Goal: Information Seeking & Learning: Check status

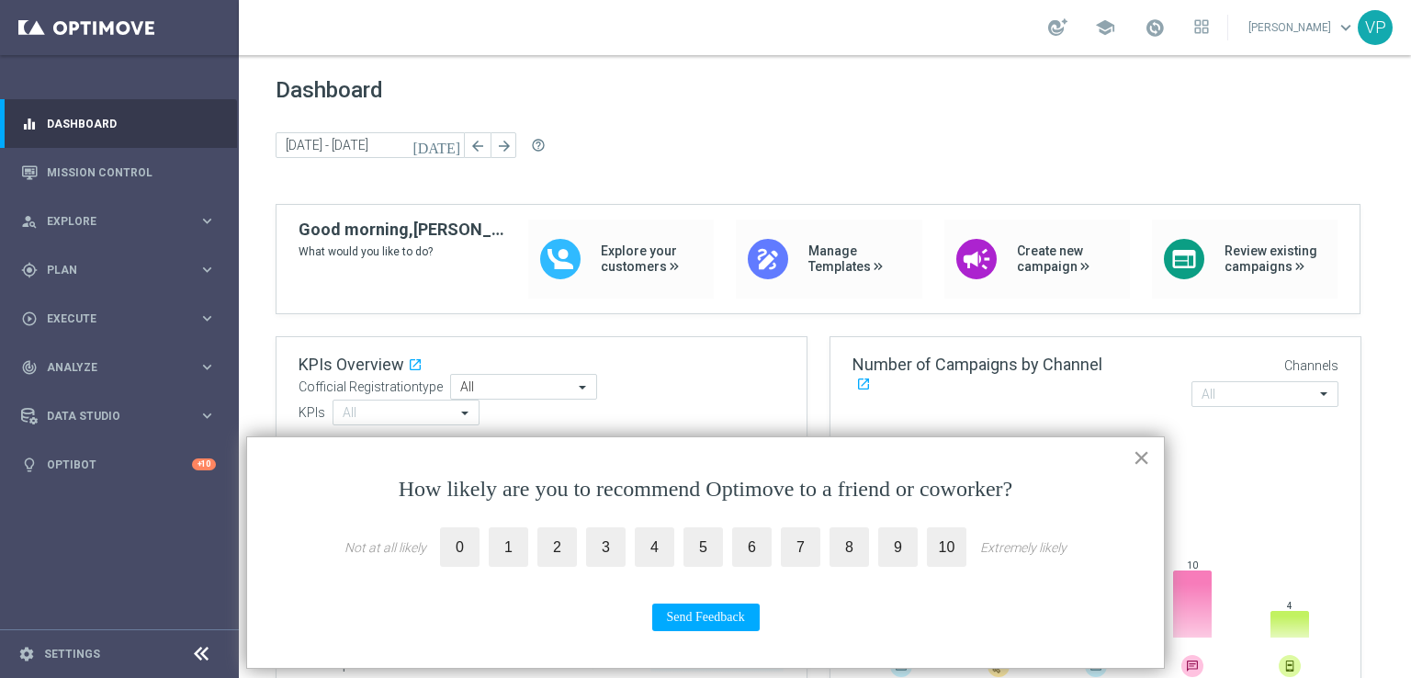
click at [1139, 462] on button "×" at bounding box center [1141, 457] width 17 height 29
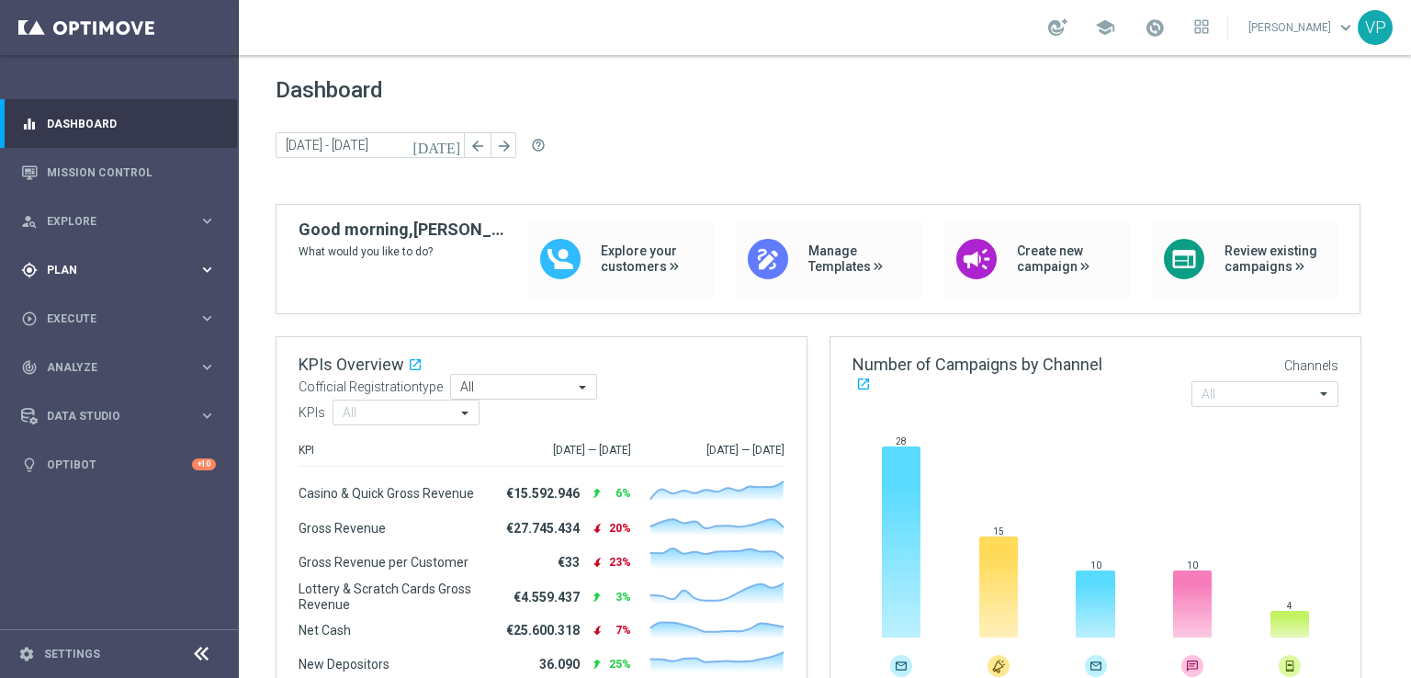
click at [148, 273] on span "Plan" at bounding box center [123, 270] width 152 height 11
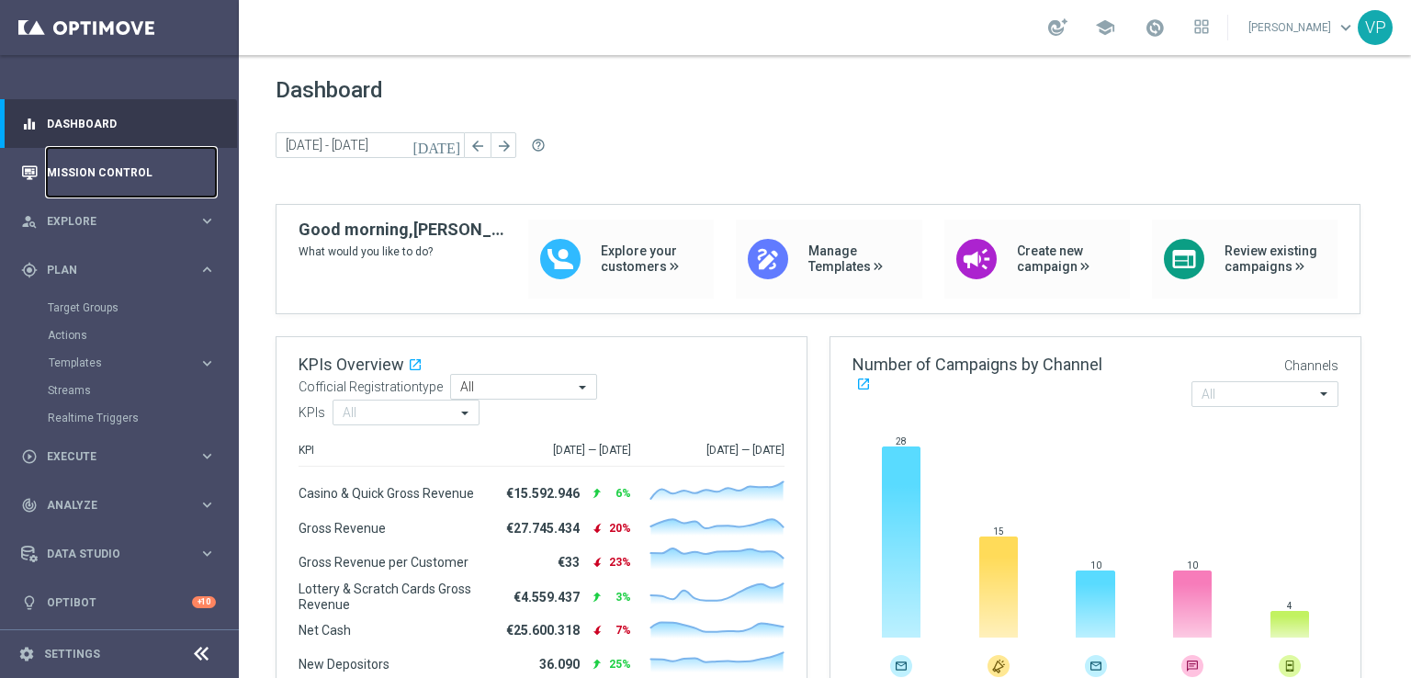
click at [134, 185] on link "Mission Control" at bounding box center [131, 172] width 169 height 49
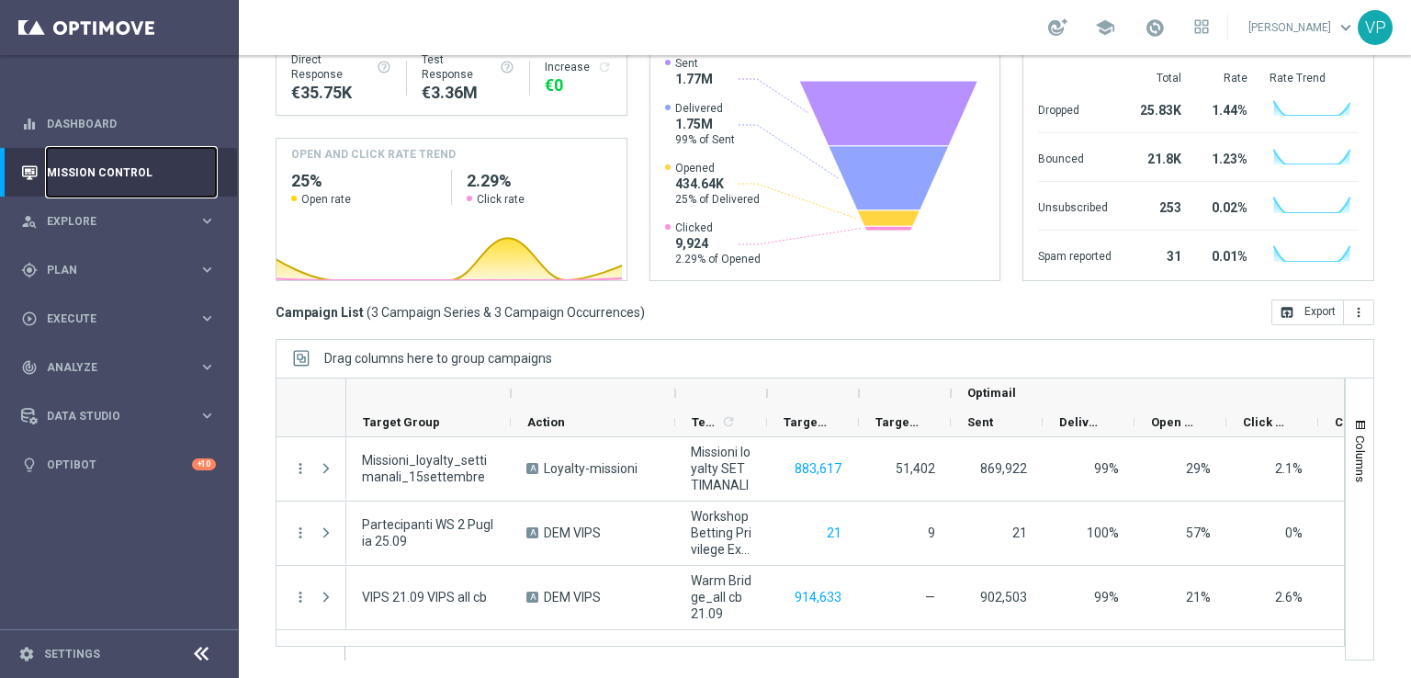
scroll to position [9, 0]
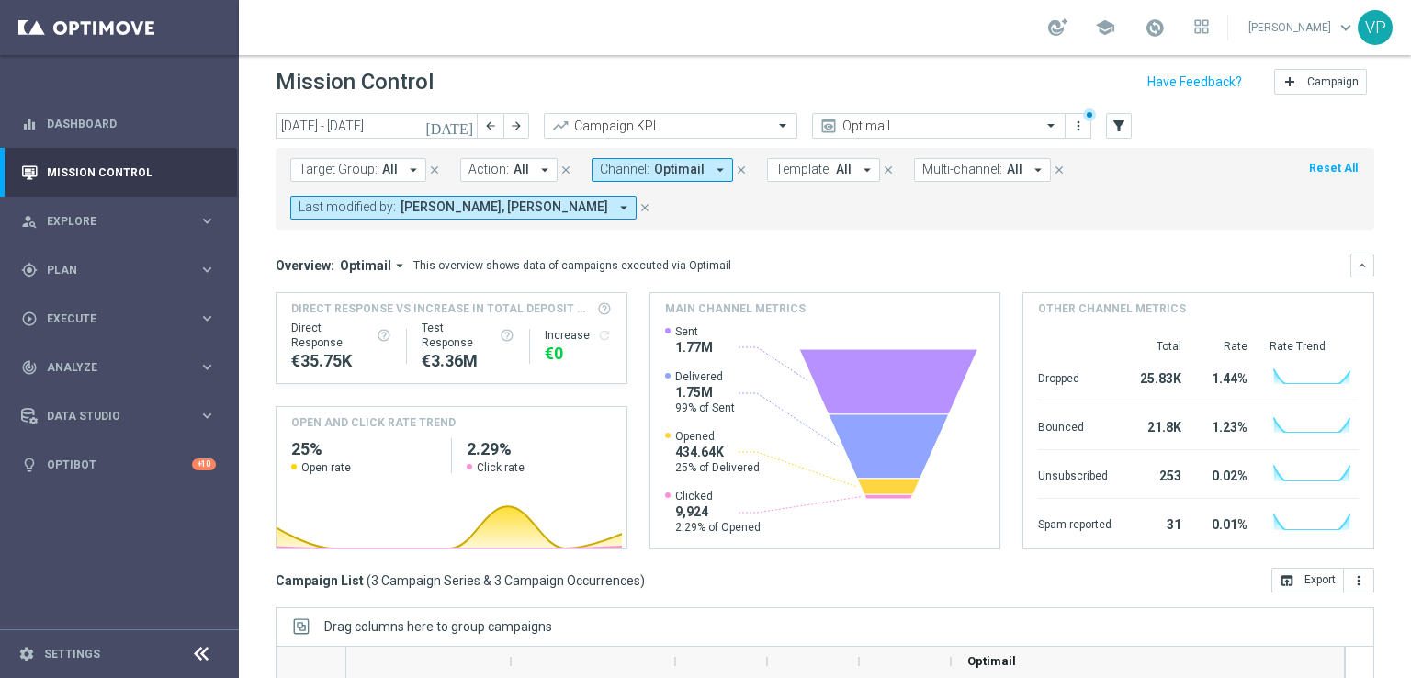
click at [615, 207] on icon "arrow_drop_down" at bounding box center [623, 207] width 17 height 17
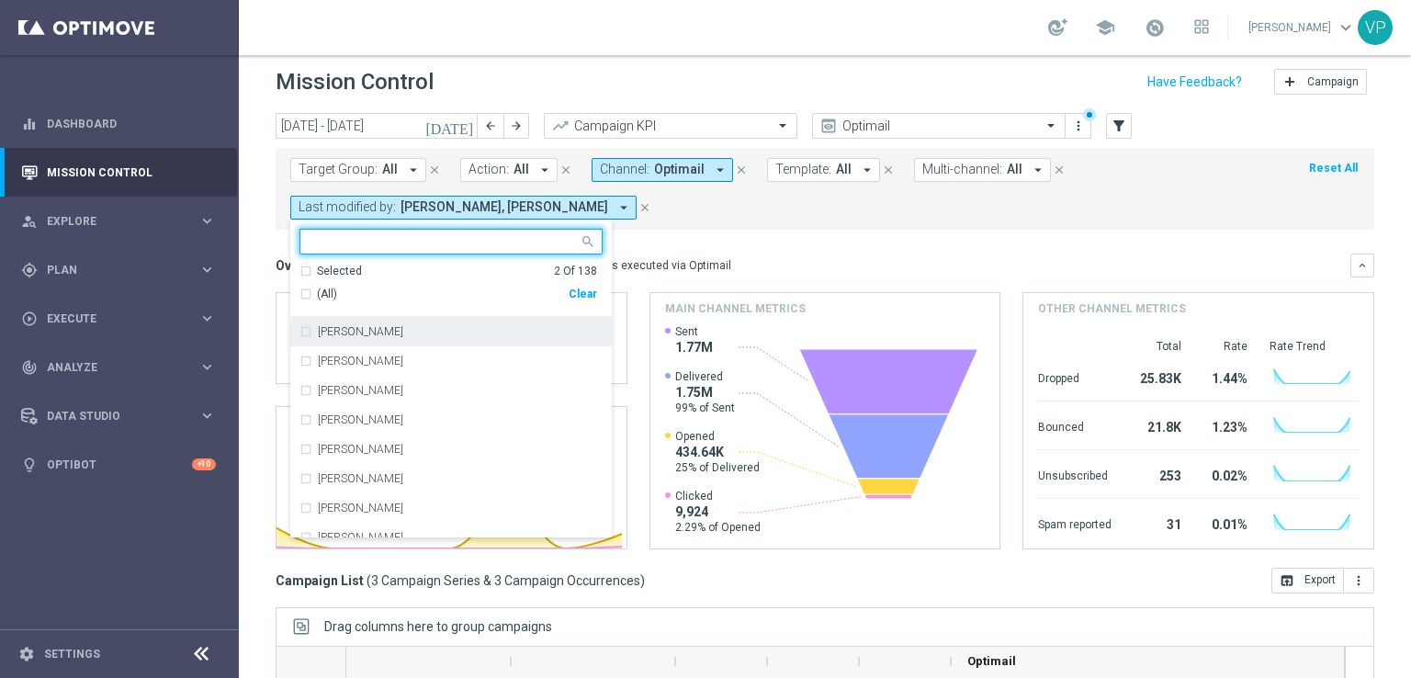
click at [506, 243] on input "text" at bounding box center [444, 242] width 269 height 16
click at [312, 268] on div "Selected 2 Of 138" at bounding box center [448, 272] width 298 height 16
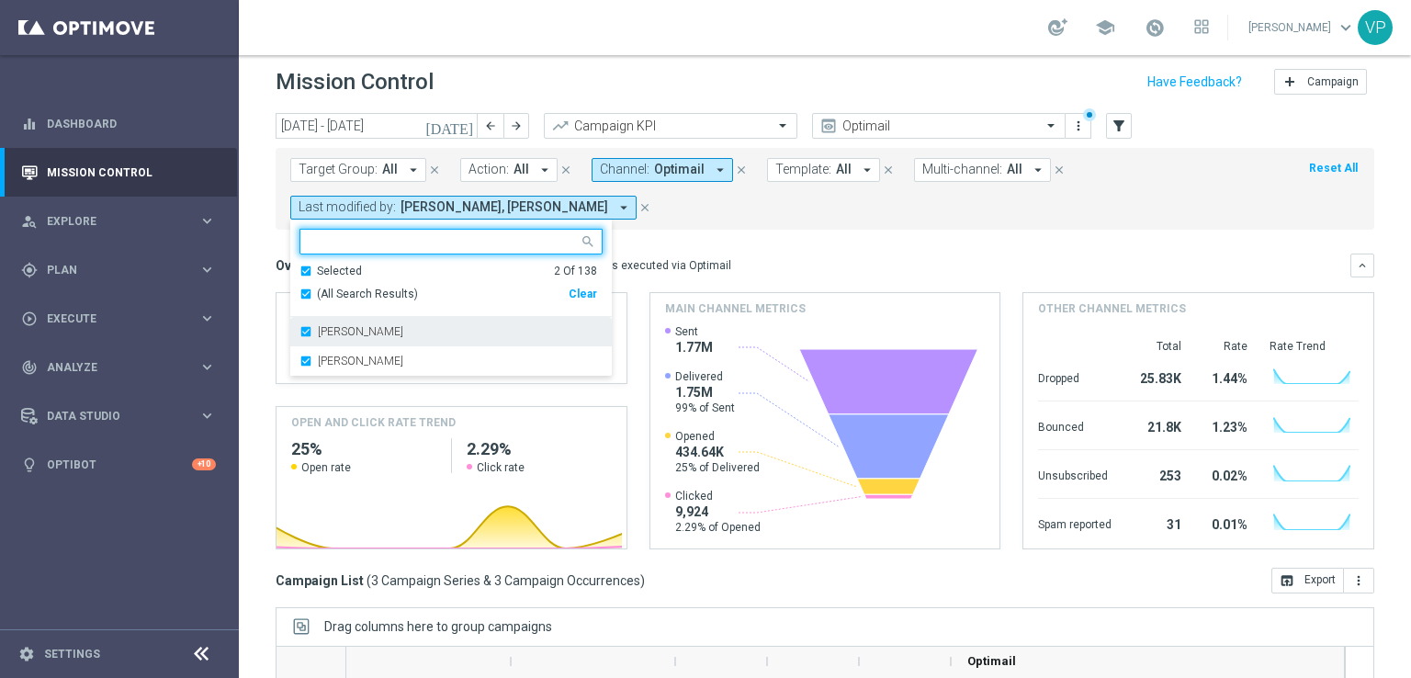
click at [329, 328] on label "Chiara Pigato" at bounding box center [360, 331] width 85 height 11
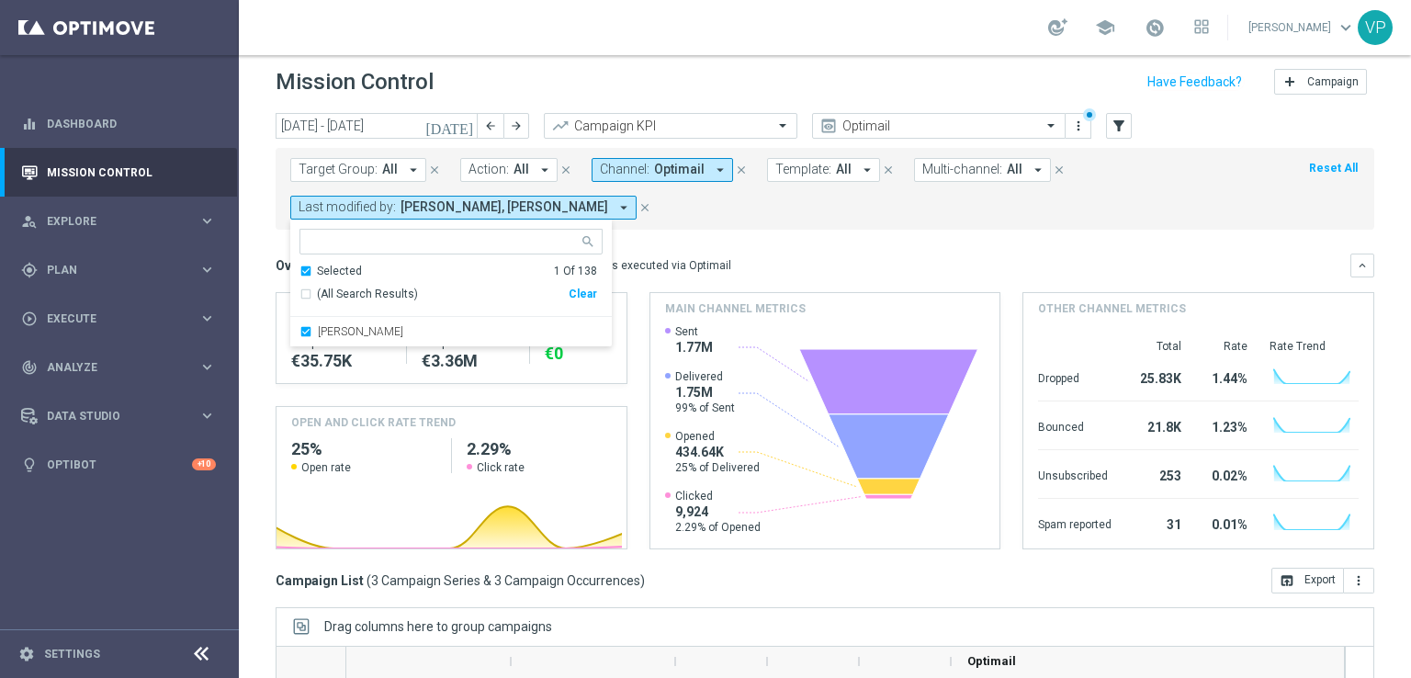
click at [1034, 219] on div "Target Group: All arrow_drop_down close Action: All arrow_drop_down close Chann…" at bounding box center [825, 189] width 1099 height 82
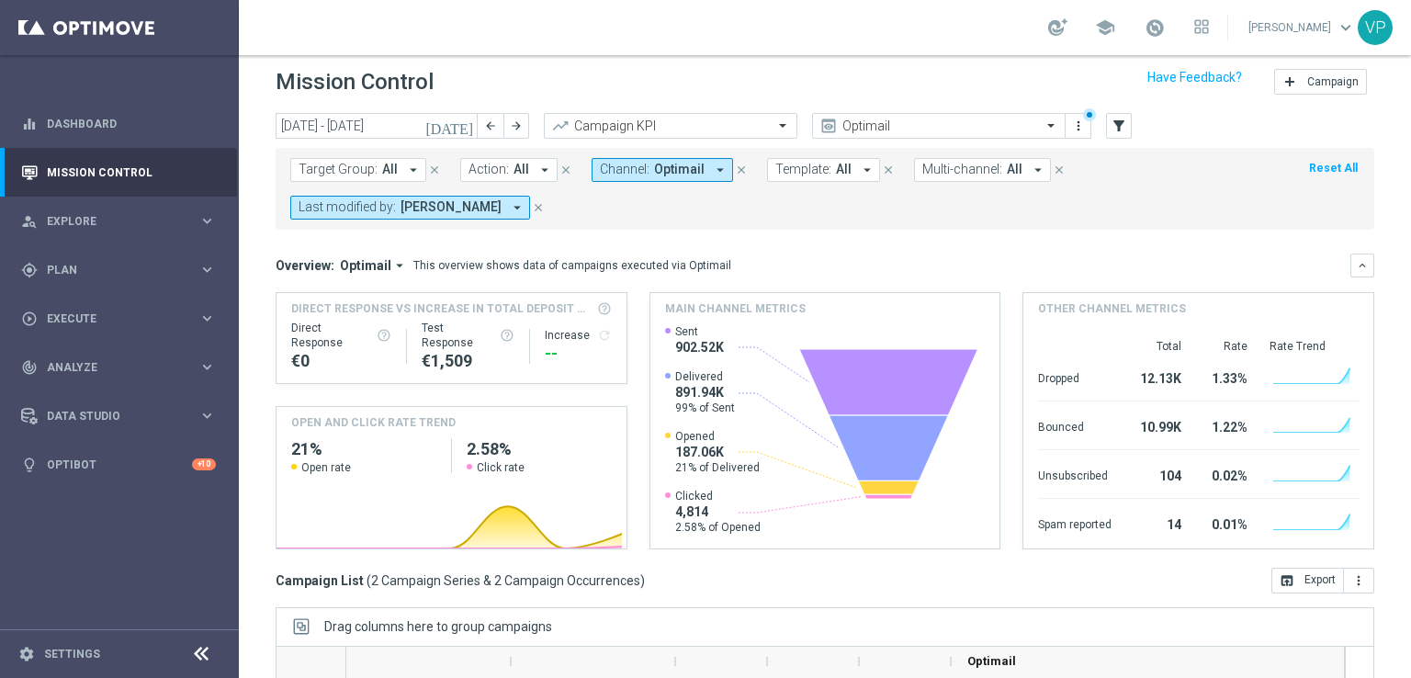
scroll to position [277, 0]
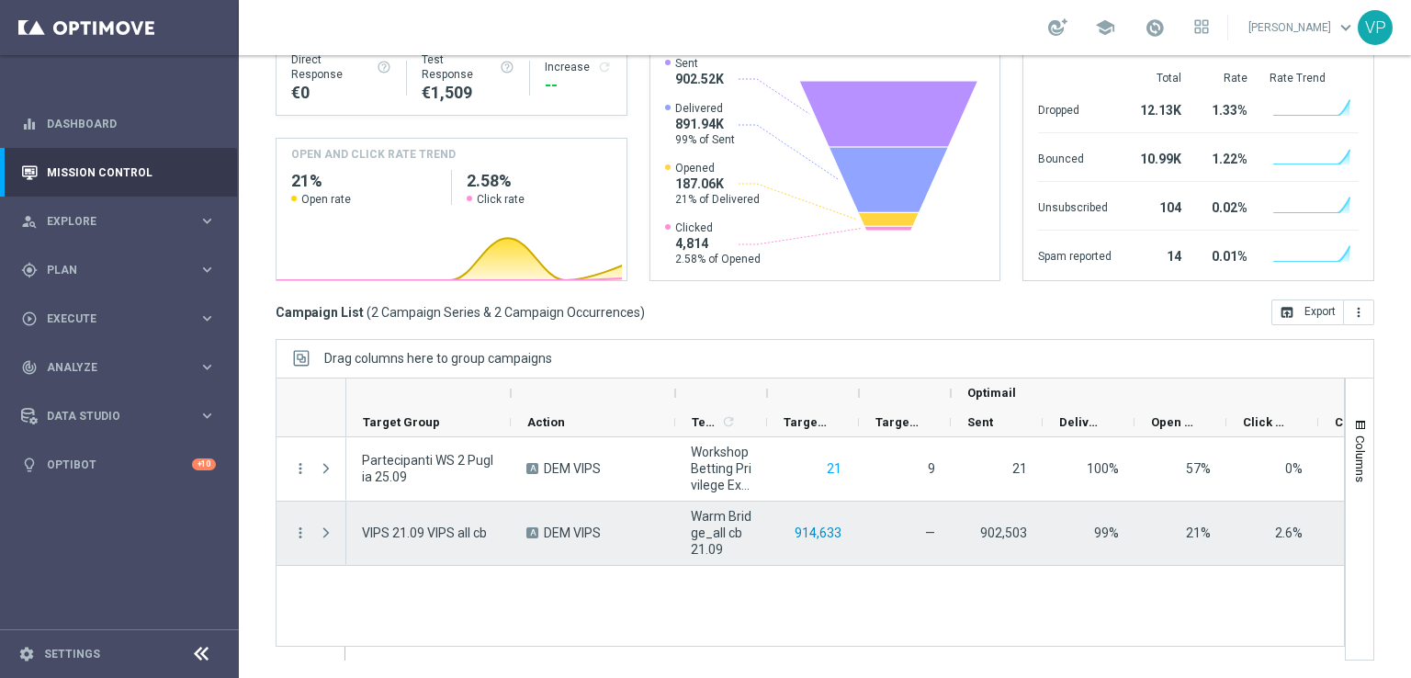
click at [810, 534] on button "914,633" at bounding box center [818, 533] width 51 height 23
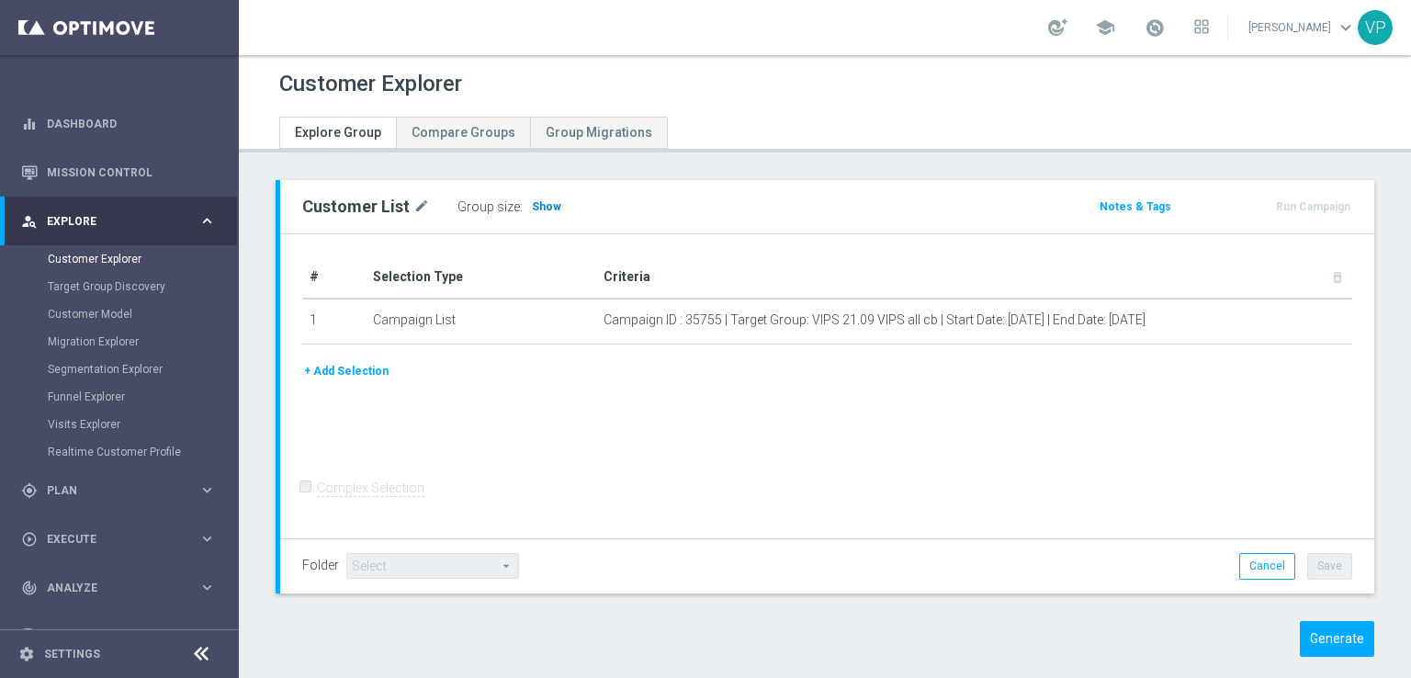
click at [543, 203] on span "Show" at bounding box center [546, 206] width 29 height 13
